Goal: Check status: Check status

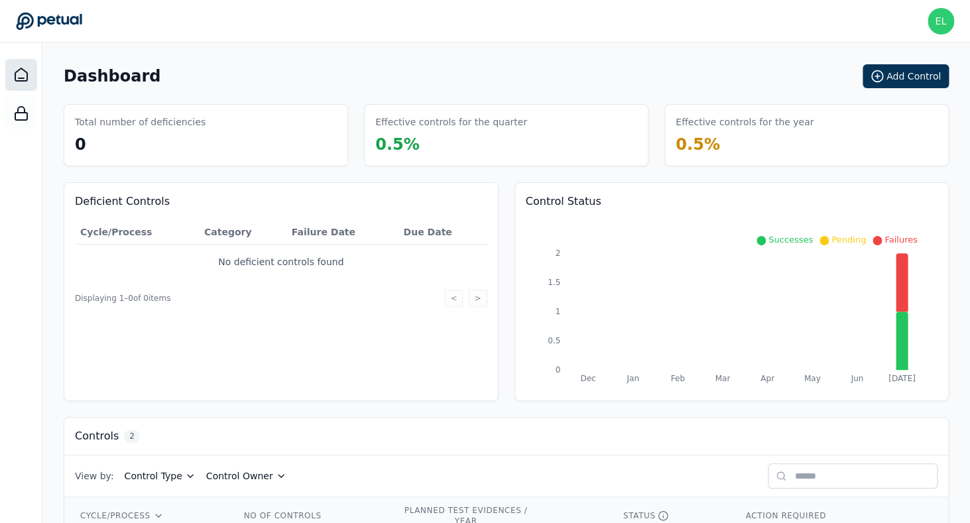
scroll to position [109, 0]
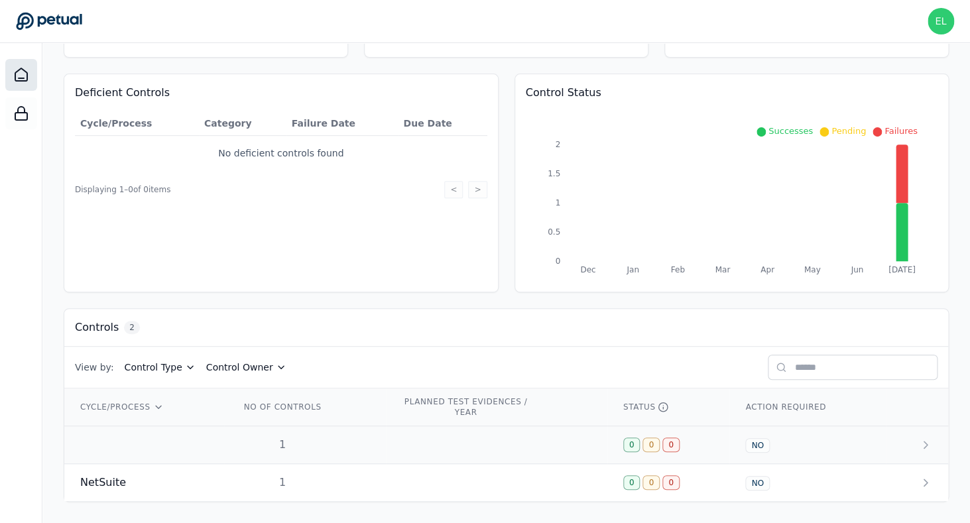
click at [206, 430] on td at bounding box center [144, 445] width 160 height 38
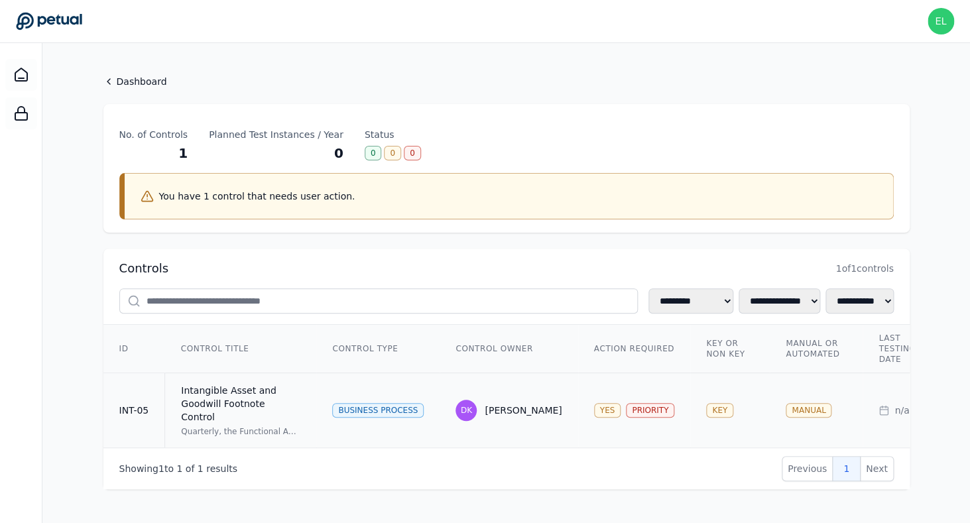
click at [214, 404] on div "Intangible Asset and Goodwill Footnote Control" at bounding box center [240, 404] width 119 height 40
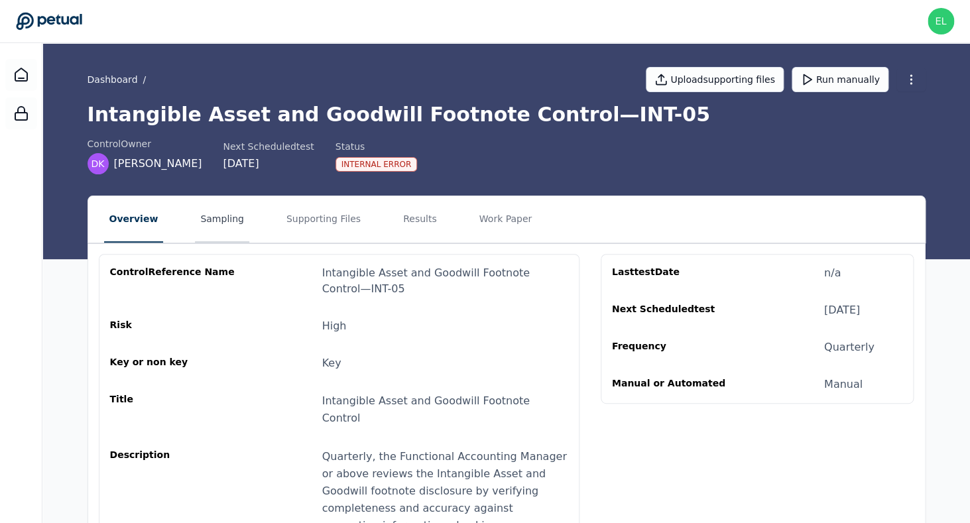
click at [233, 221] on button "Sampling" at bounding box center [222, 219] width 54 height 46
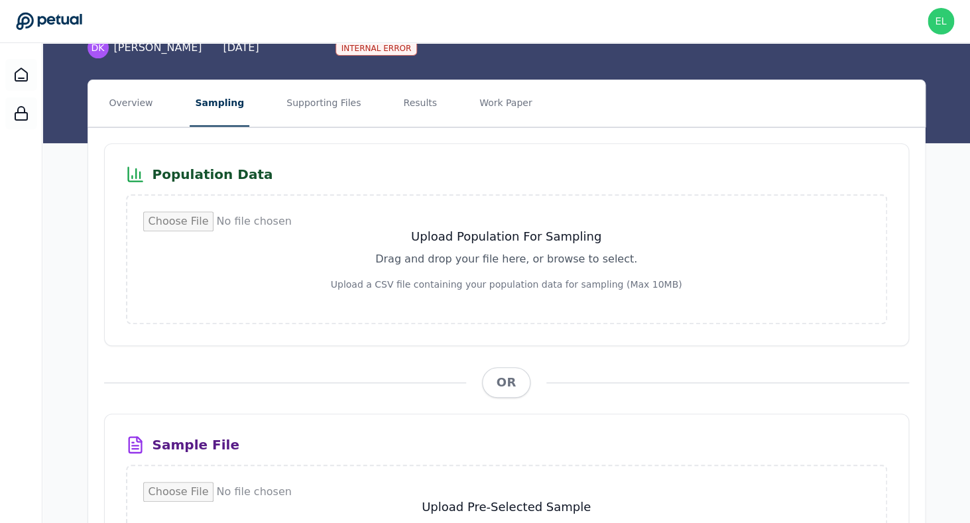
scroll to position [107, 0]
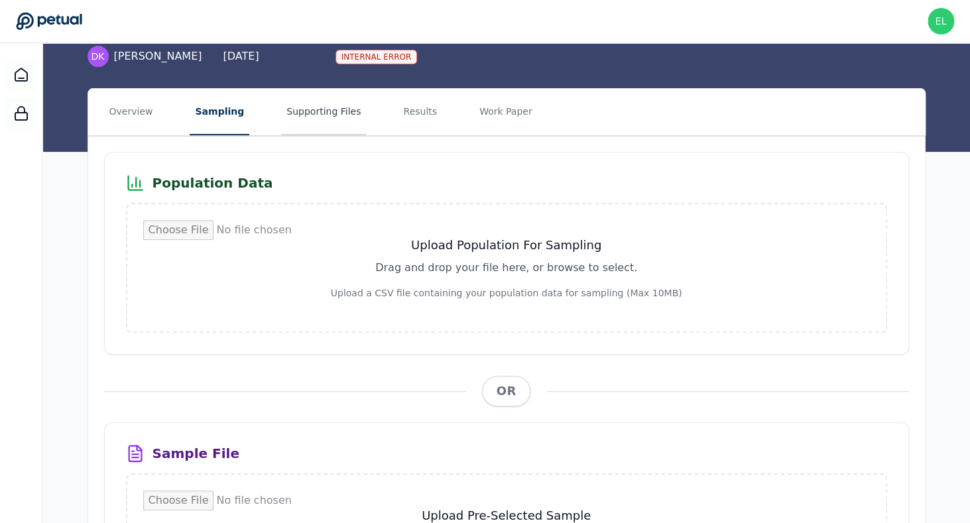
click at [300, 104] on button "Supporting Files" at bounding box center [323, 112] width 85 height 46
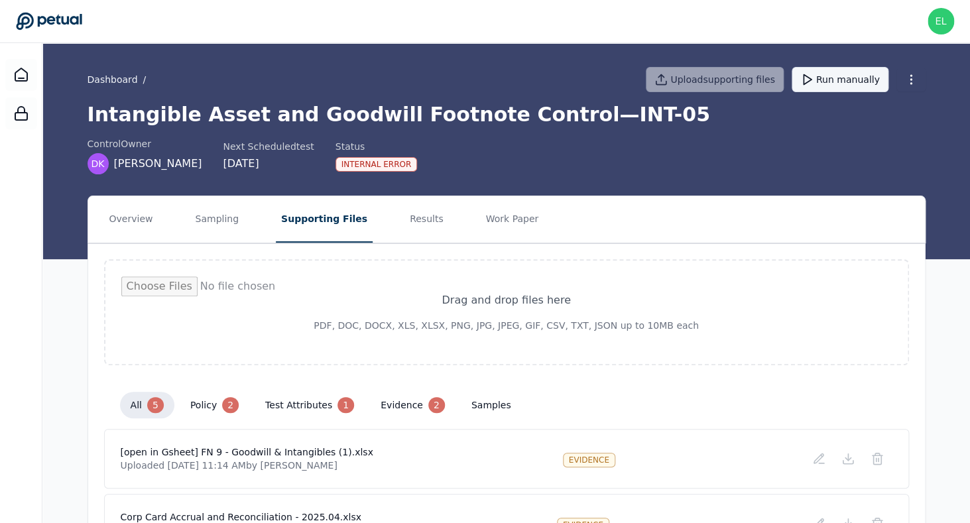
click at [835, 78] on button "Run manually" at bounding box center [840, 79] width 97 height 25
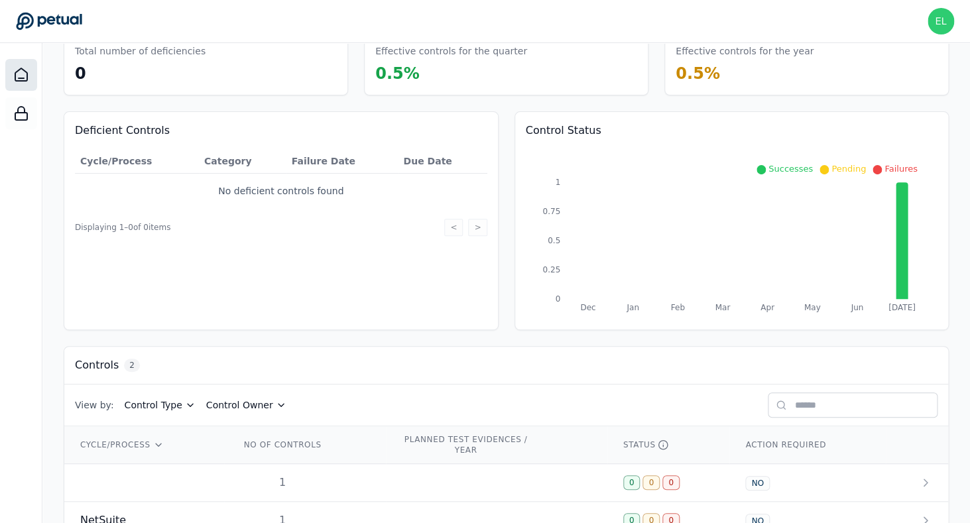
scroll to position [109, 0]
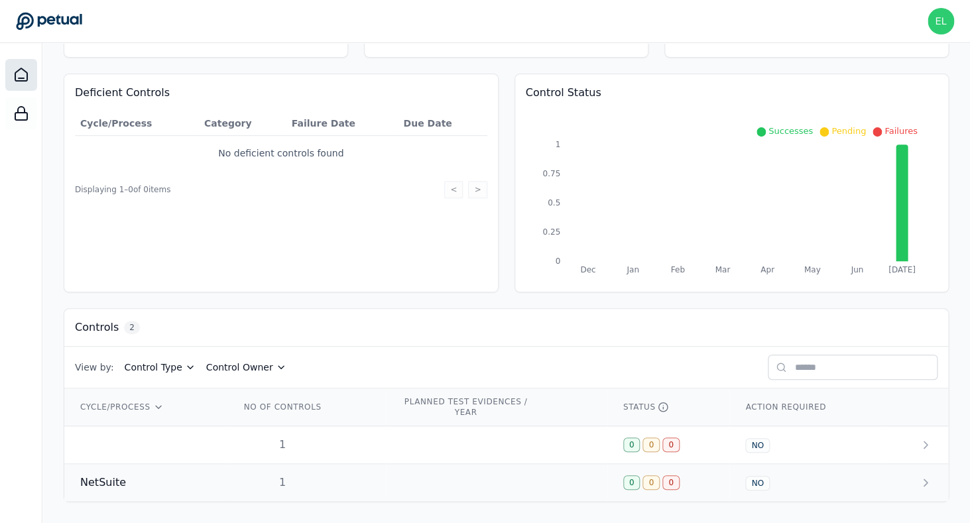
click at [153, 471] on td "NetSuite" at bounding box center [144, 483] width 160 height 38
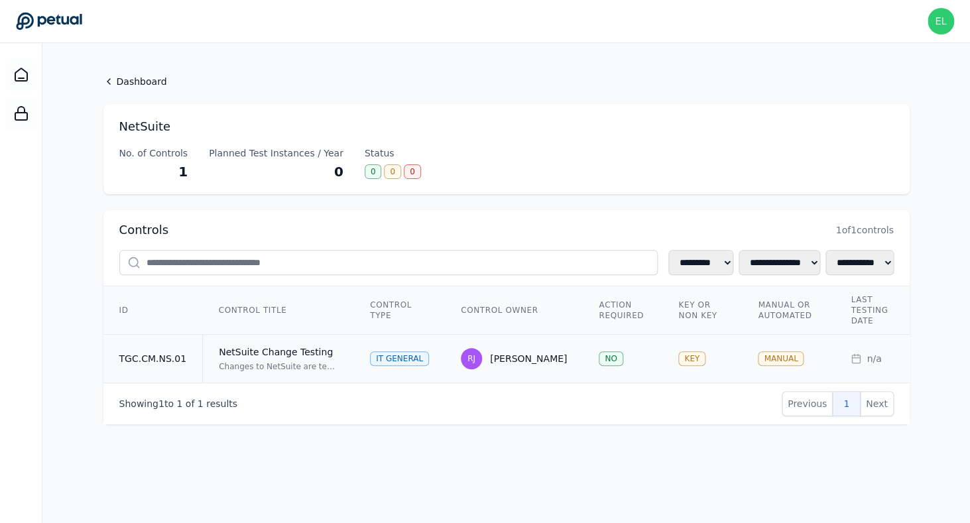
click at [220, 373] on td "NetSuite Change Testing Changes to NetSuite are tested and approved in a non-pr…" at bounding box center [279, 359] width 152 height 48
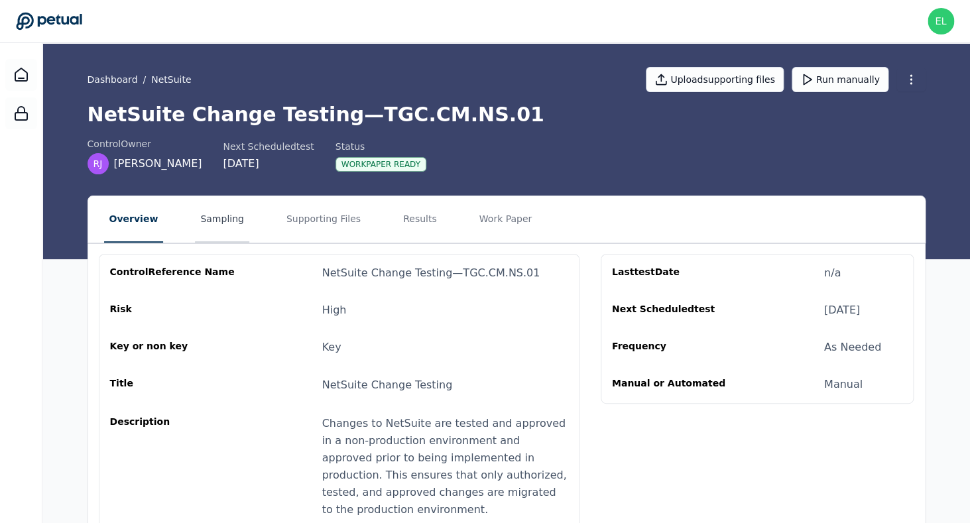
click at [204, 218] on button "Sampling" at bounding box center [222, 219] width 54 height 46
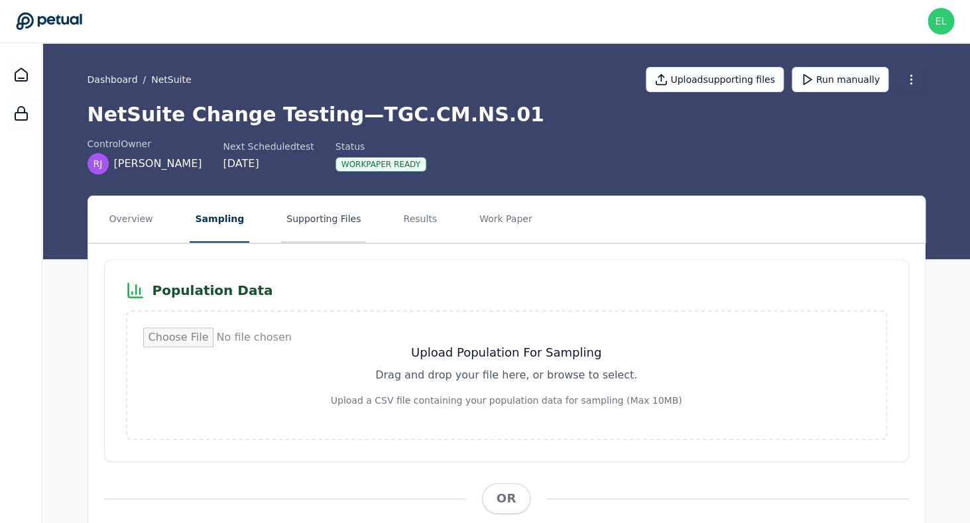
click at [288, 217] on button "Supporting Files" at bounding box center [323, 219] width 85 height 46
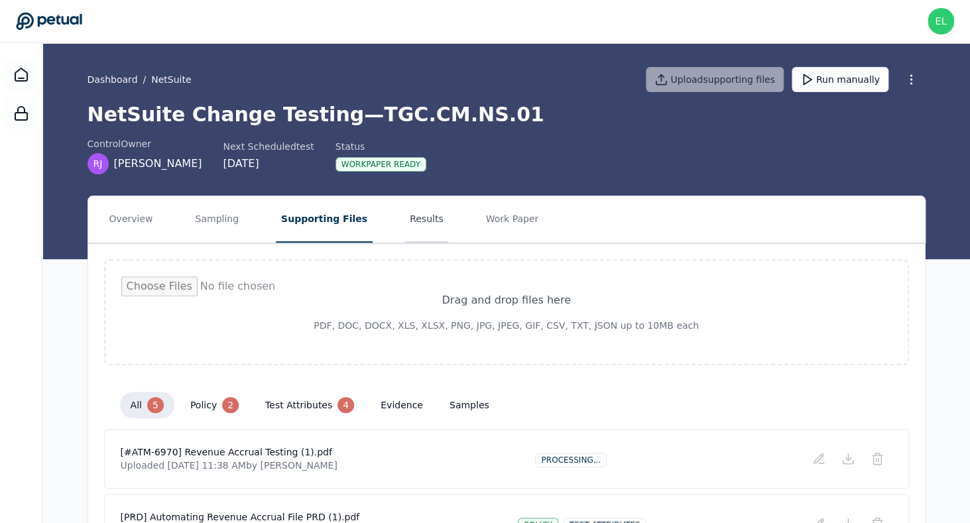
click at [409, 213] on button "Results" at bounding box center [426, 219] width 44 height 46
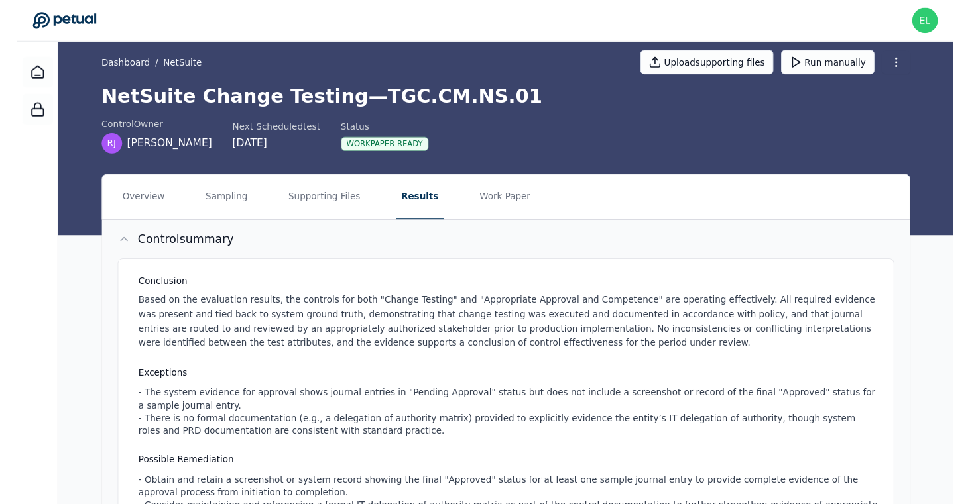
scroll to position [13, 0]
